Goal: Information Seeking & Learning: Learn about a topic

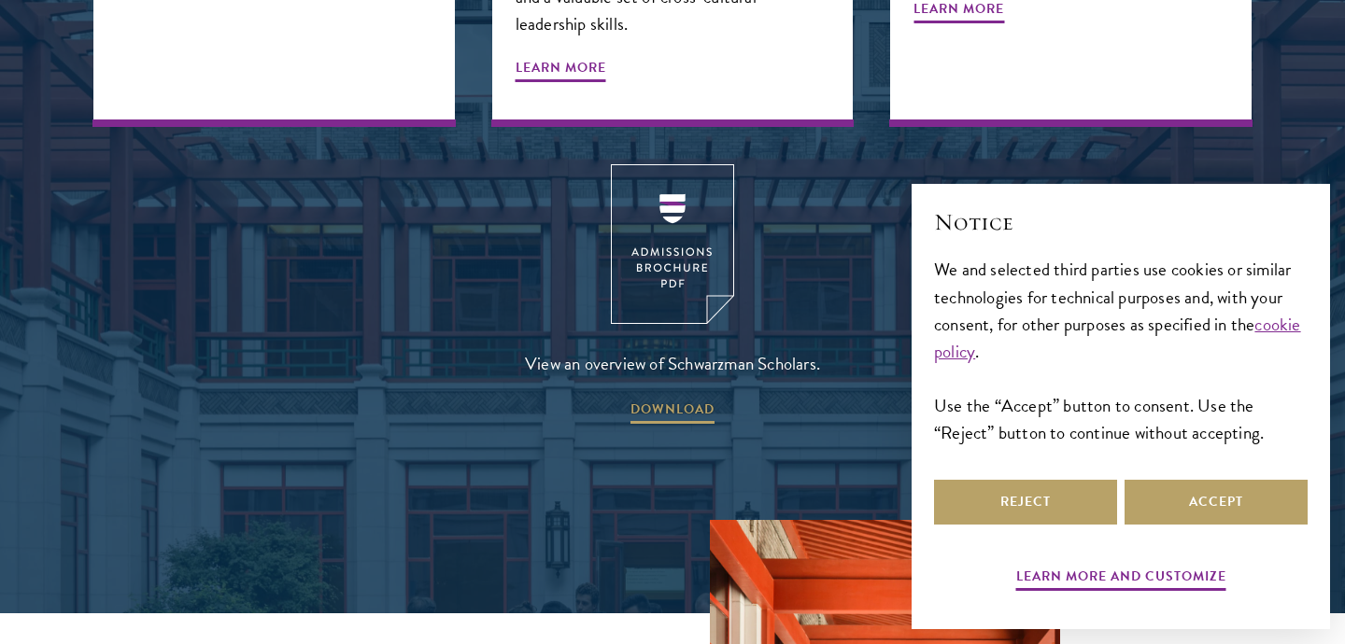
scroll to position [2531, 0]
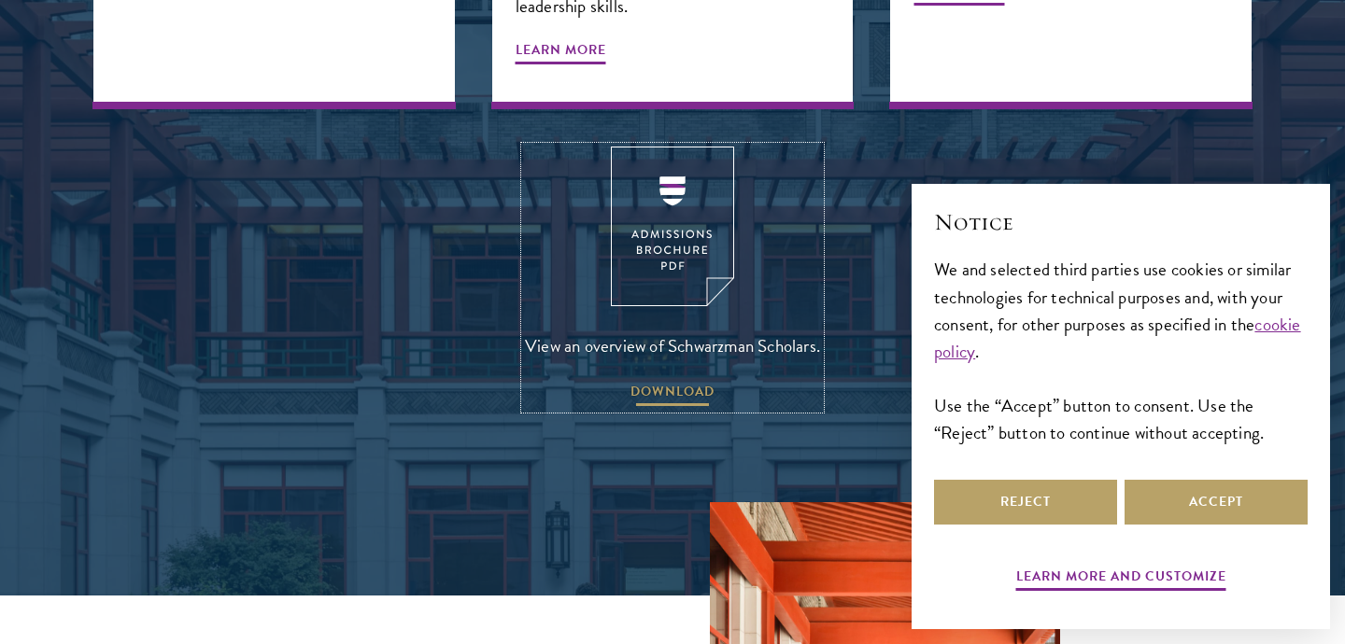
click at [659, 380] on span "DOWNLOAD" at bounding box center [672, 394] width 84 height 29
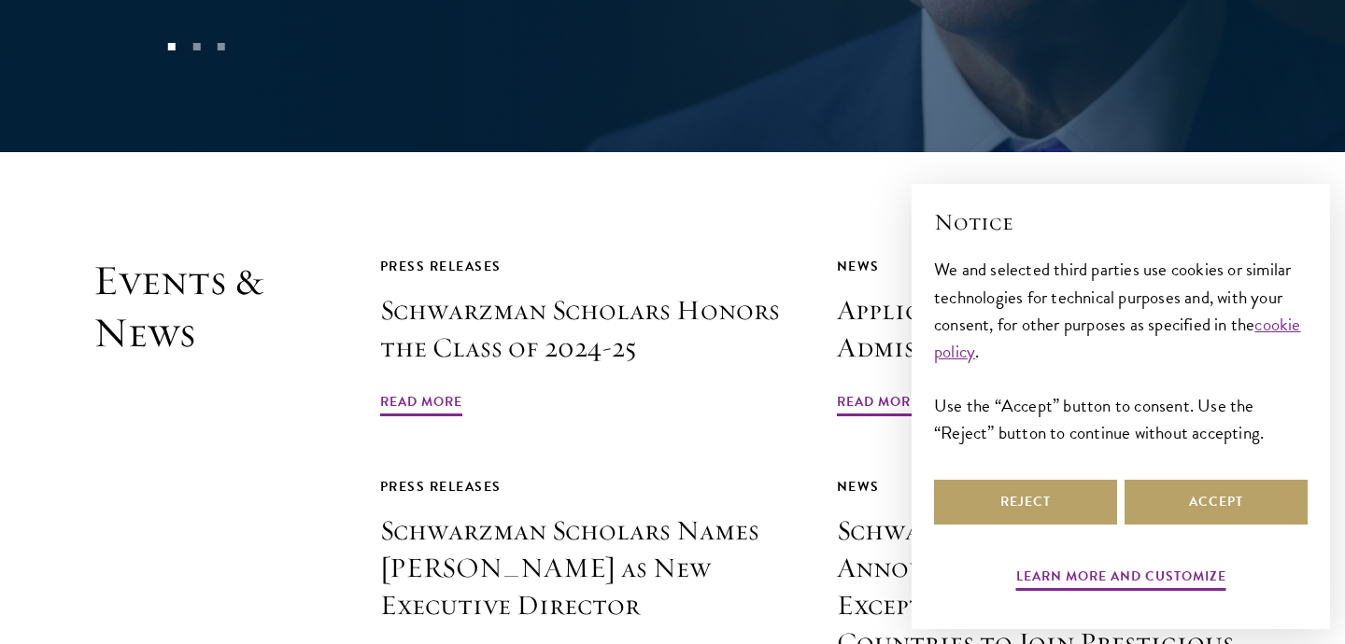
scroll to position [4157, 0]
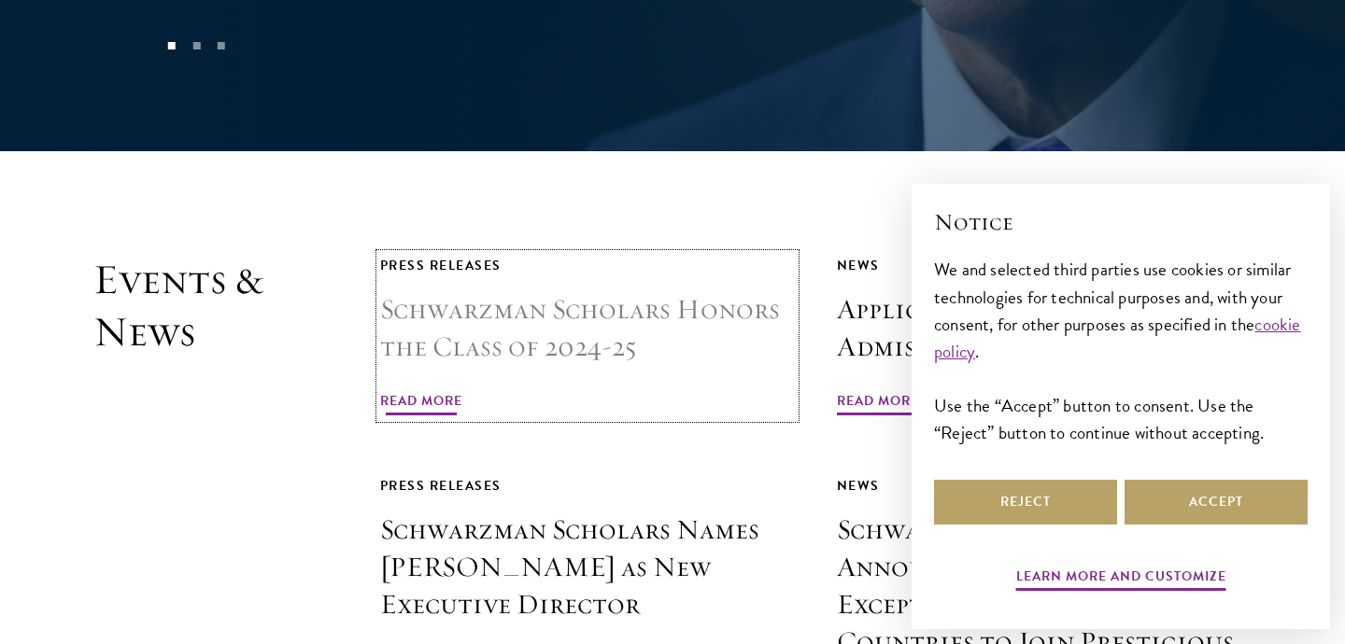
click at [430, 389] on span "Read More" at bounding box center [421, 403] width 82 height 29
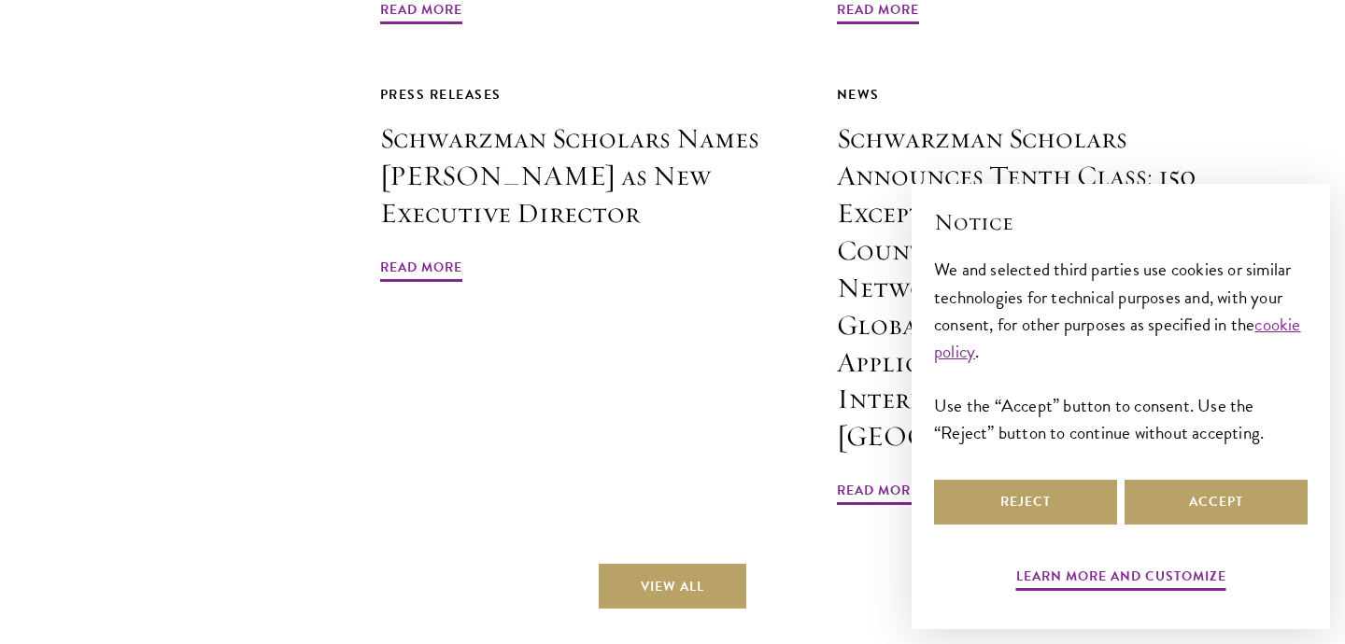
scroll to position [4553, 0]
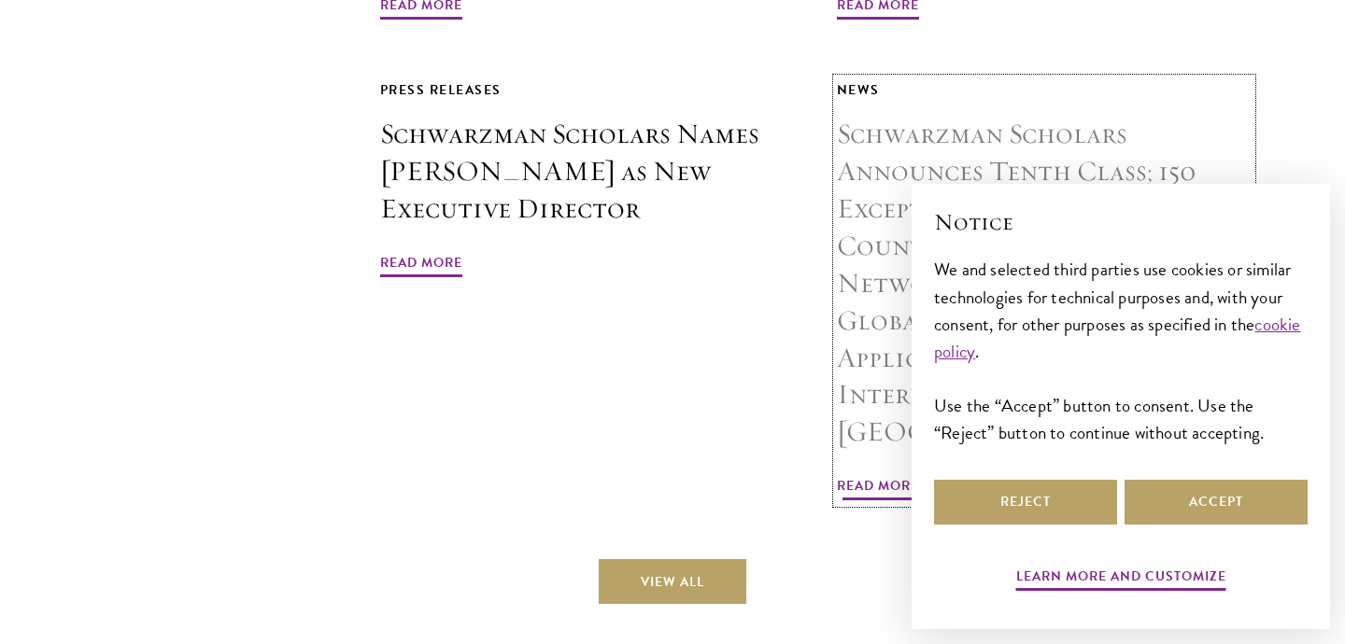
click at [870, 337] on link "News Schwarzman Scholars Announces Tenth Class; 150 Exceptional Scholars from 3…" at bounding box center [1044, 290] width 415 height 425
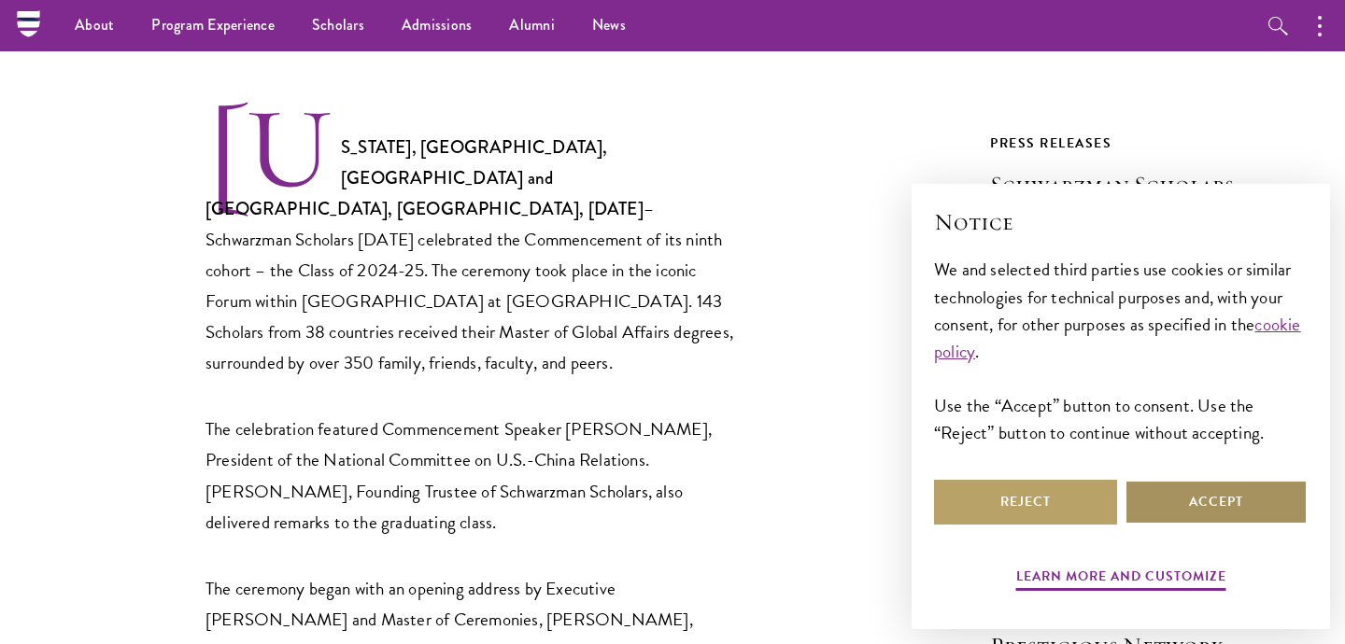
click at [1208, 497] on button "Accept" at bounding box center [1216, 502] width 183 height 45
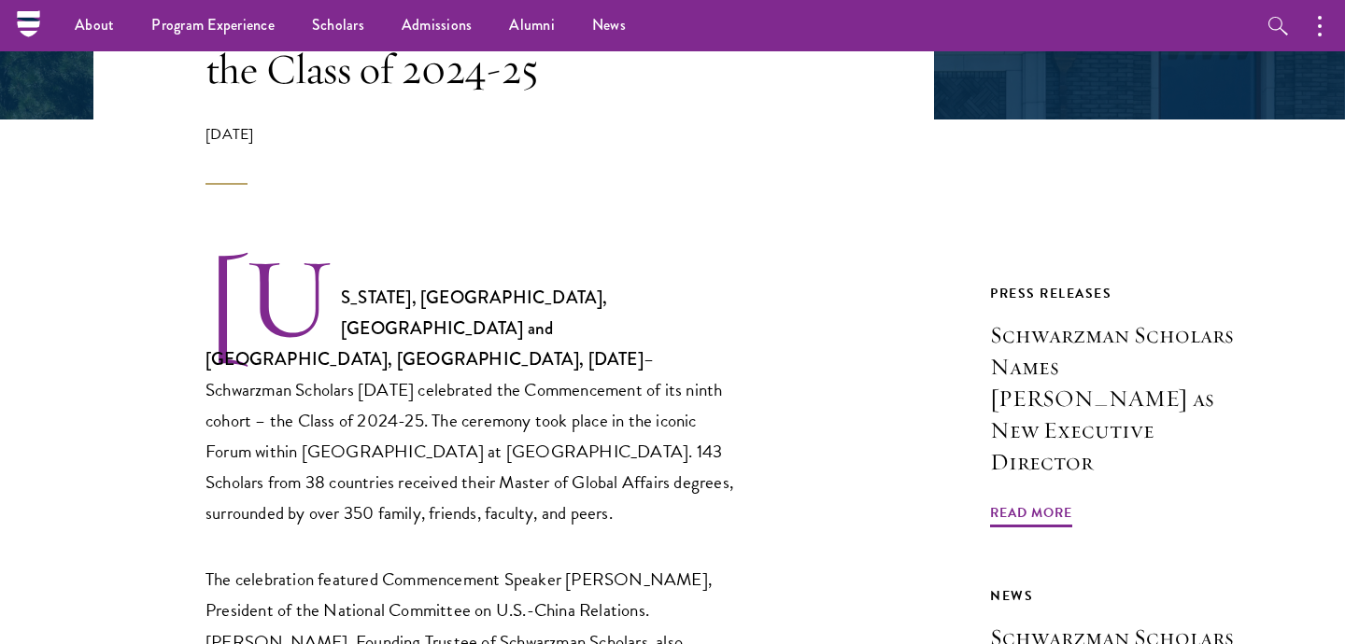
scroll to position [432, 0]
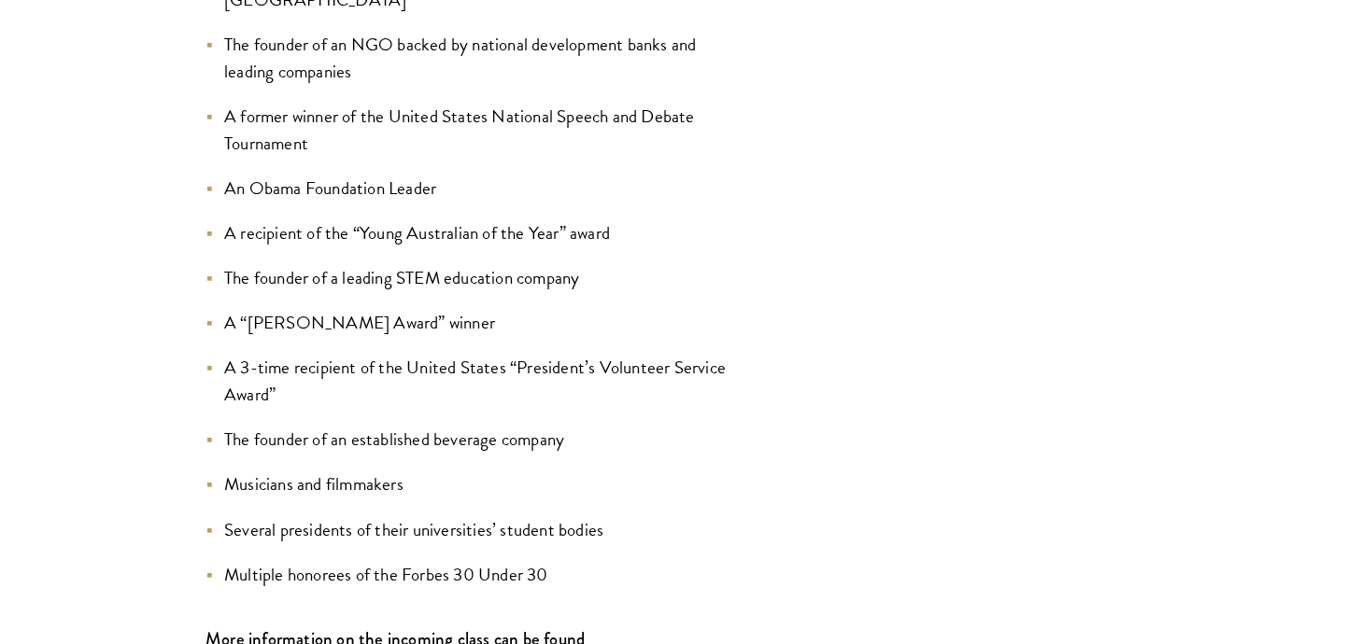
scroll to position [2342, 0]
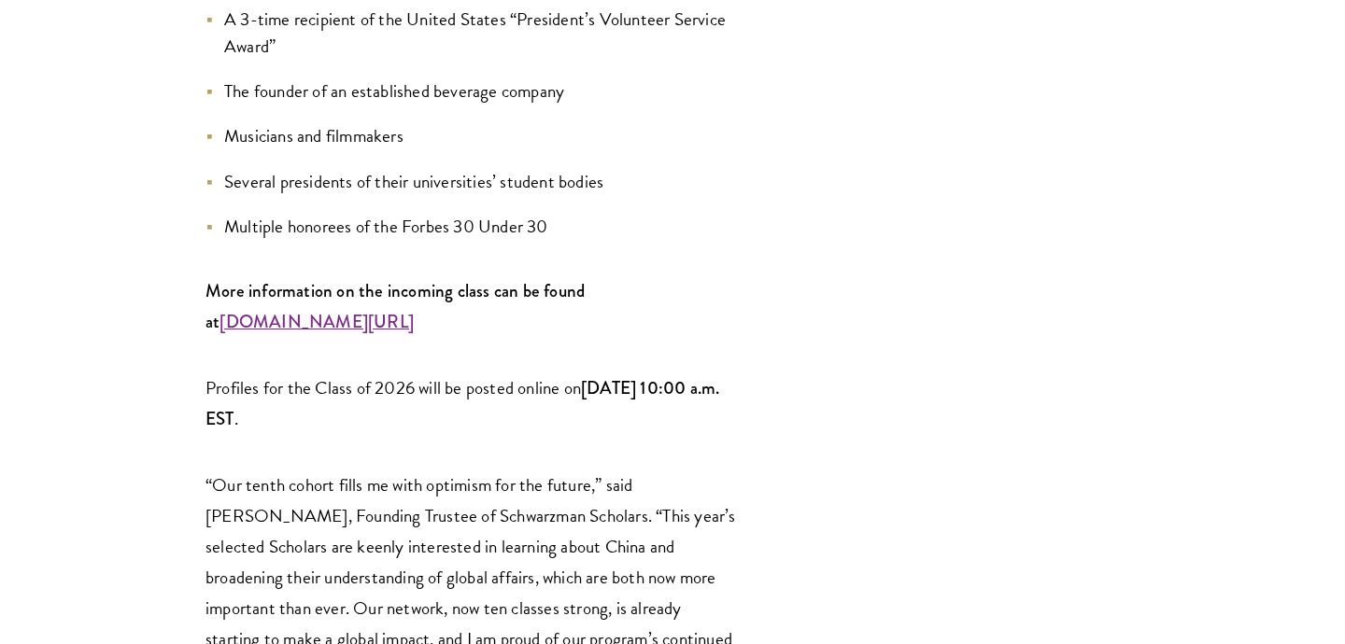
scroll to position [2712, 0]
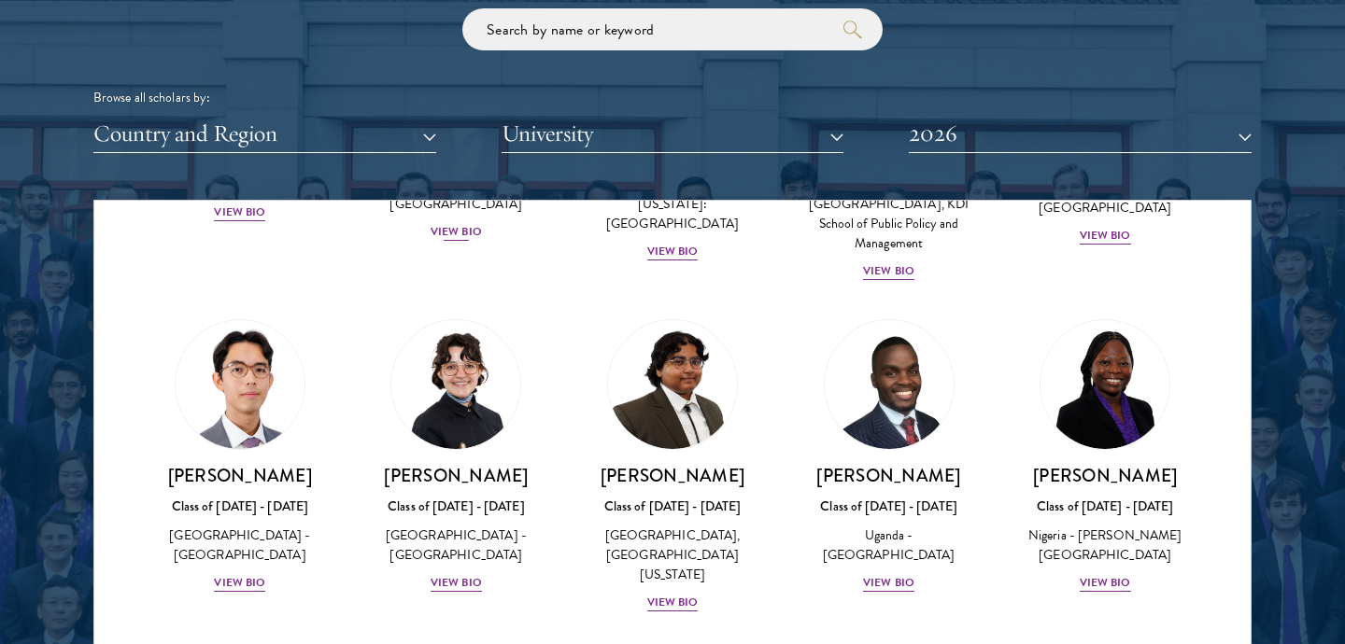
scroll to position [1124, 0]
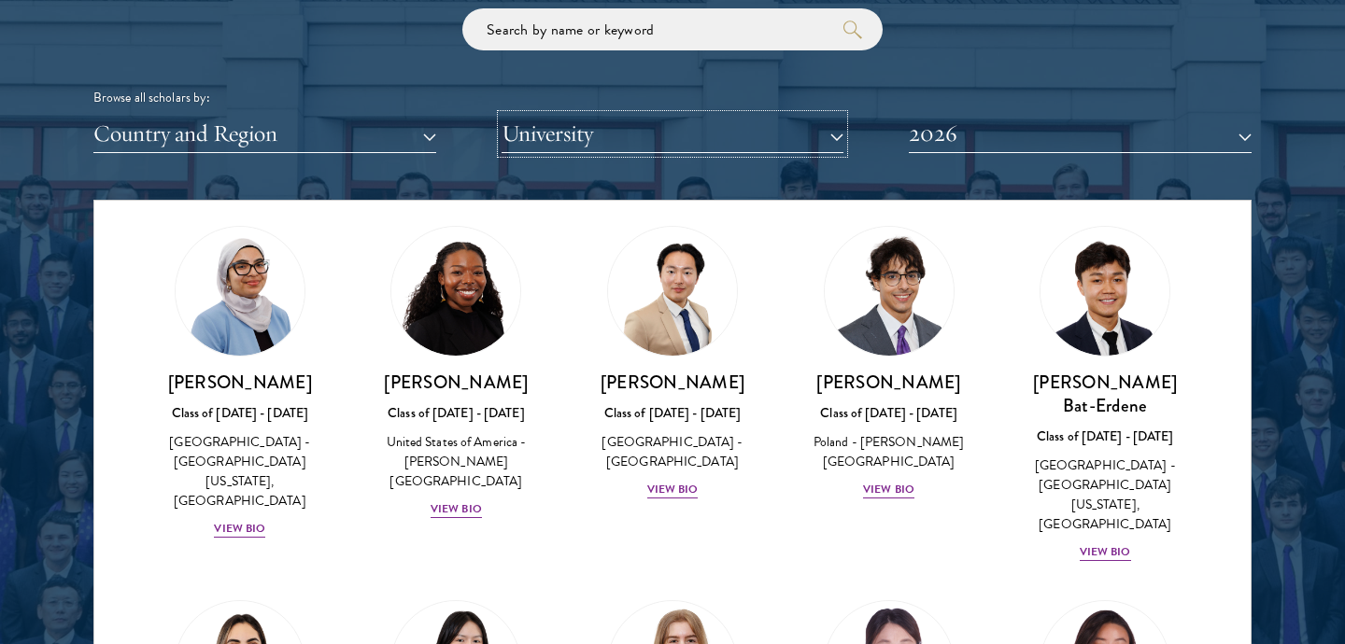
click at [627, 148] on button "University" at bounding box center [673, 134] width 343 height 38
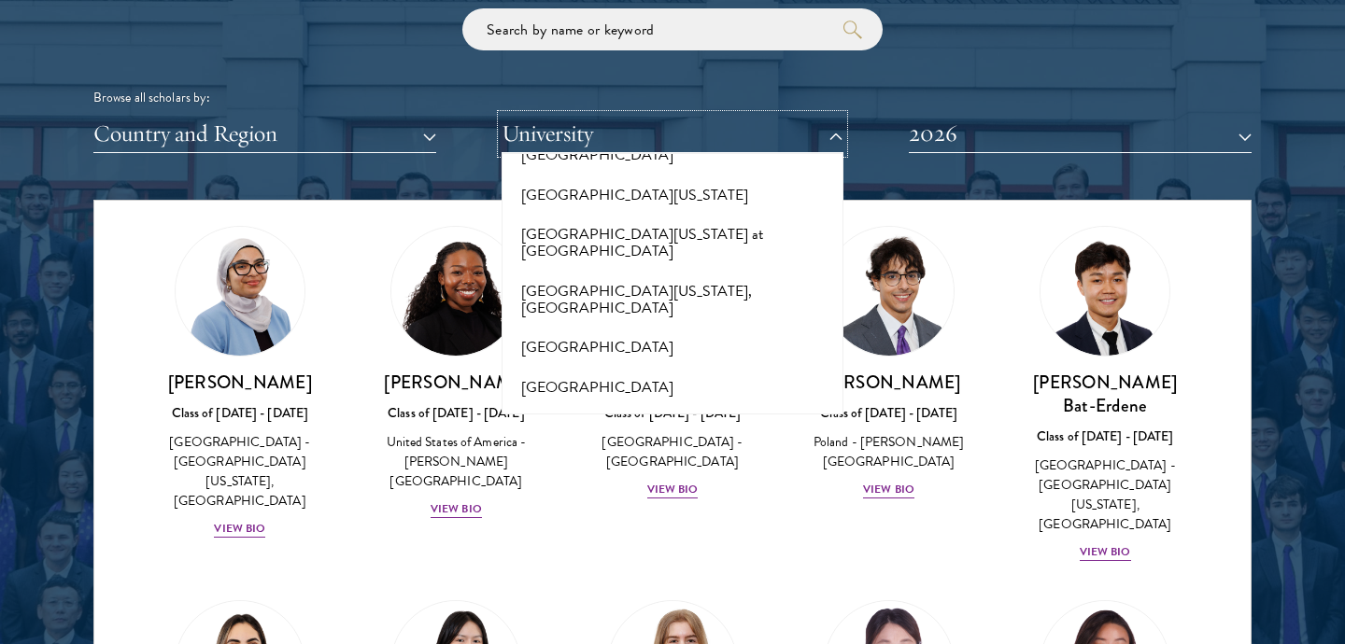
scroll to position [13876, 0]
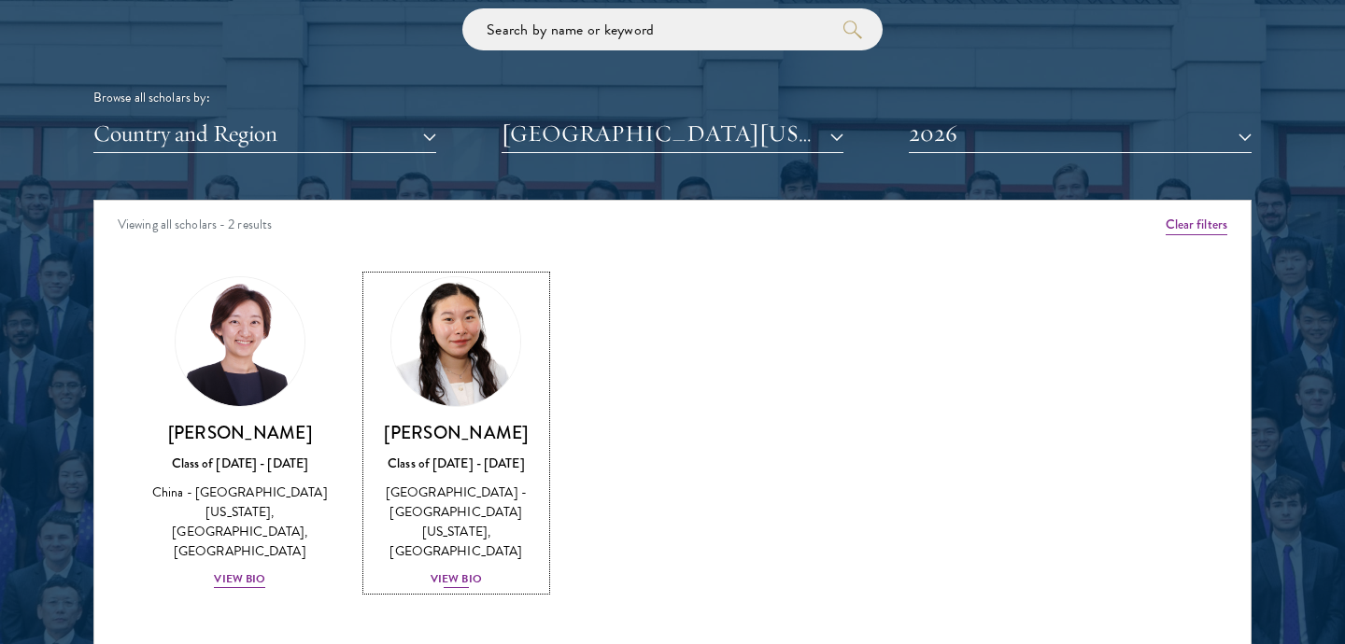
click at [479, 570] on div "[PERSON_NAME] Class of [DATE] - [DATE] [GEOGRAPHIC_DATA] - [GEOGRAPHIC_DATA][US…" at bounding box center [456, 505] width 179 height 169
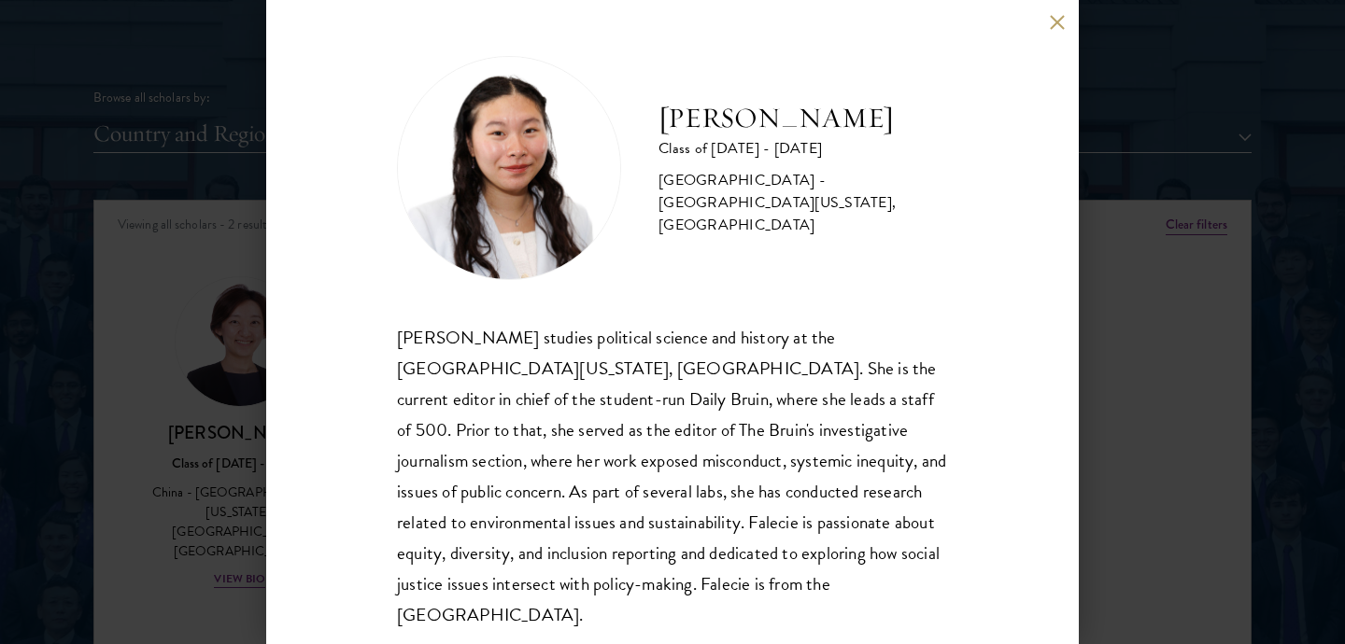
scroll to position [11, 0]
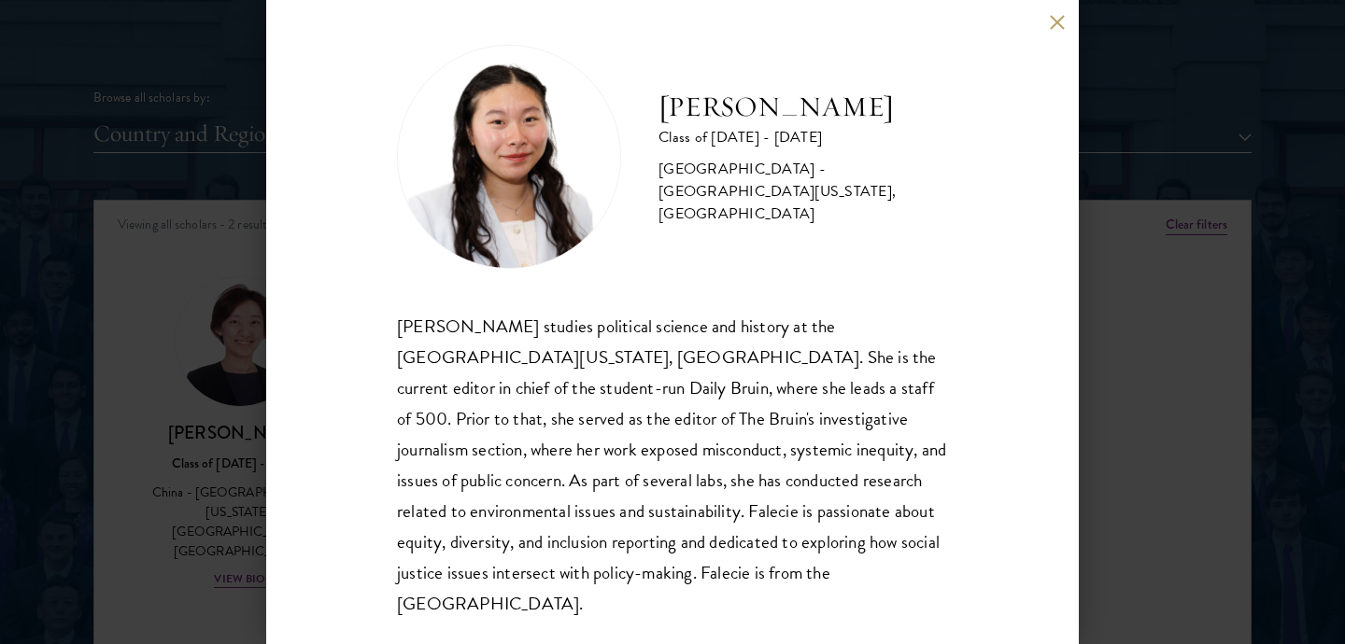
click at [1135, 428] on div "[PERSON_NAME] Class of [DATE] - [DATE] [GEOGRAPHIC_DATA] - [GEOGRAPHIC_DATA][US…" at bounding box center [672, 322] width 1345 height 644
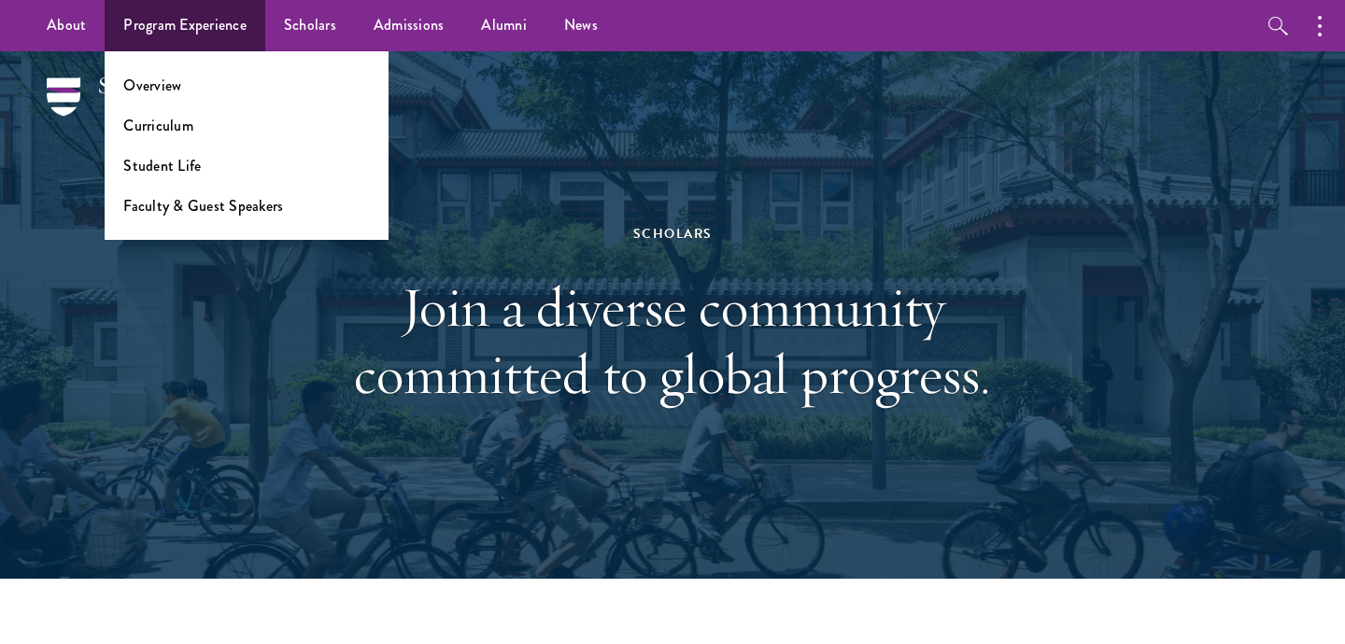
scroll to position [2280, 0]
